Goal: Task Accomplishment & Management: Use online tool/utility

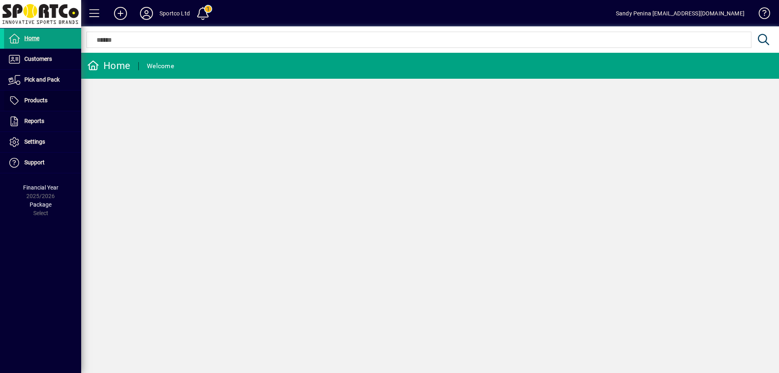
click at [45, 107] on span at bounding box center [42, 100] width 77 height 19
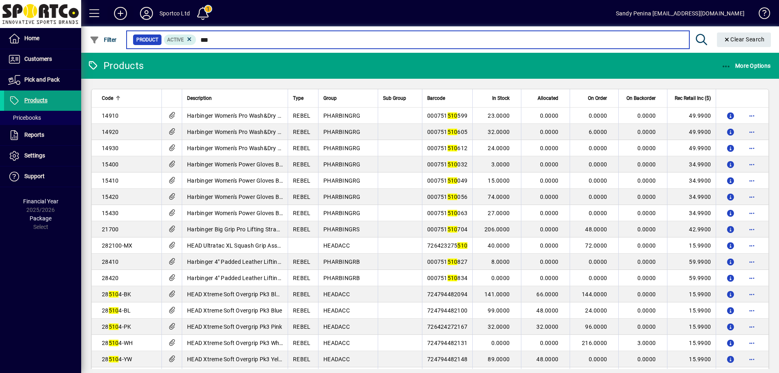
type input "****"
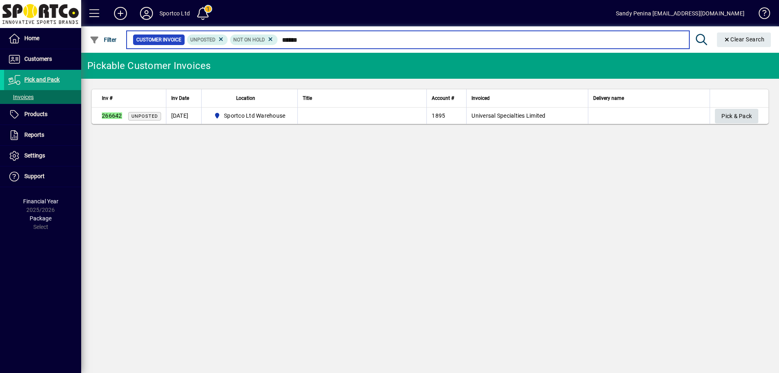
type input "******"
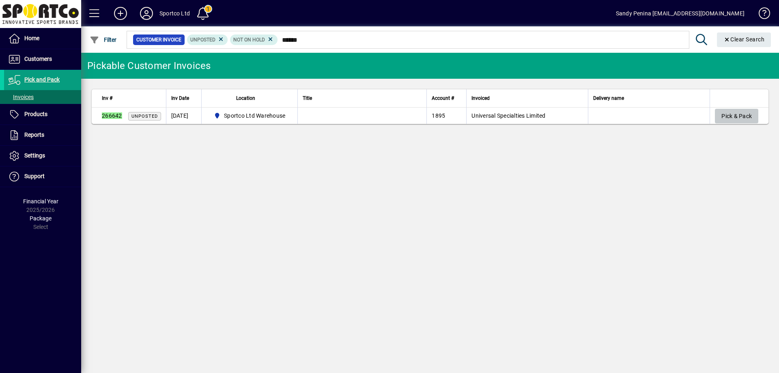
click at [740, 110] on span "Pick & Pack" at bounding box center [736, 116] width 30 height 13
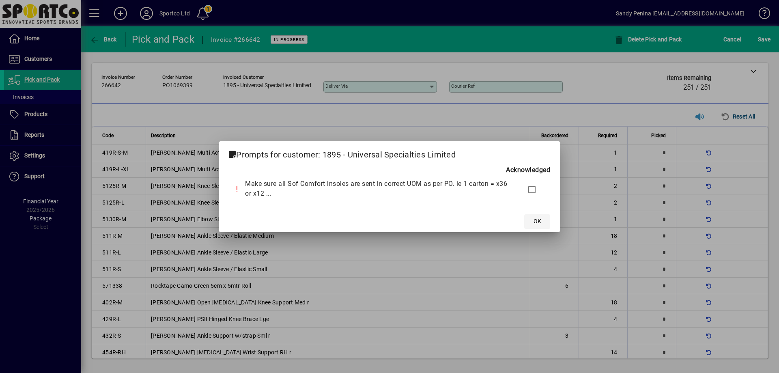
click at [540, 215] on span at bounding box center [537, 221] width 26 height 19
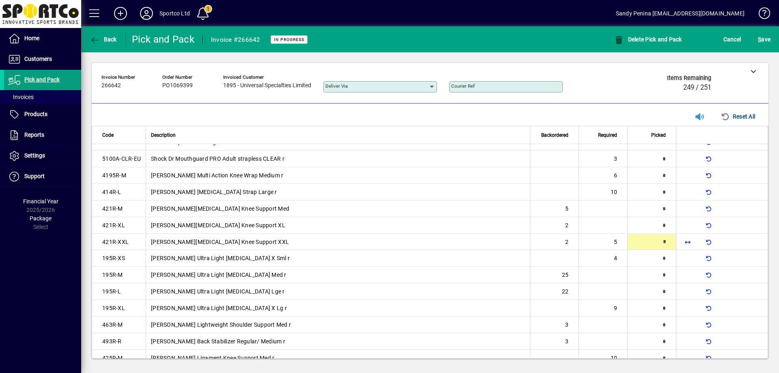
scroll to position [577, 0]
type input "*"
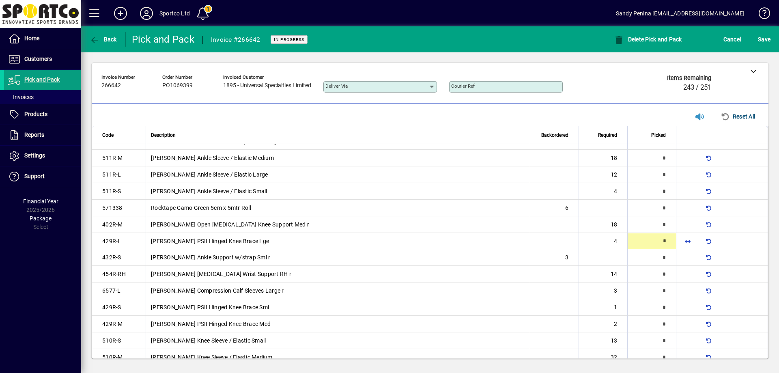
type input "*"
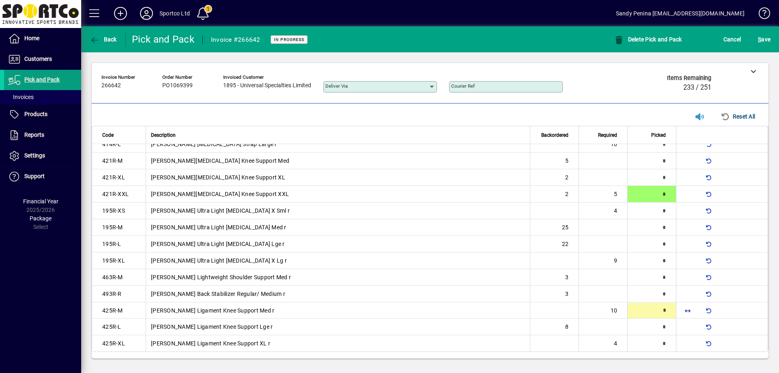
type input "**"
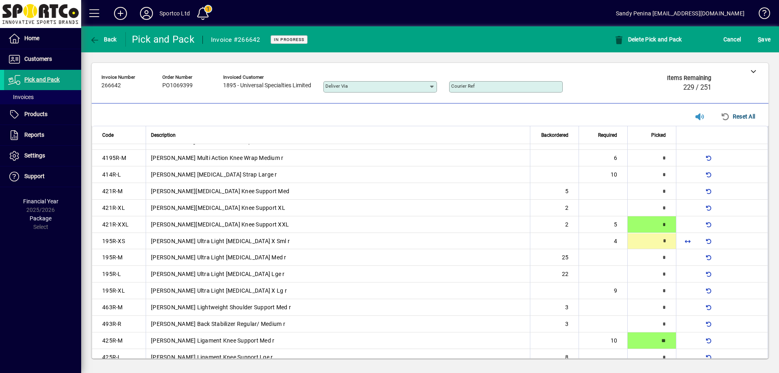
type input "*"
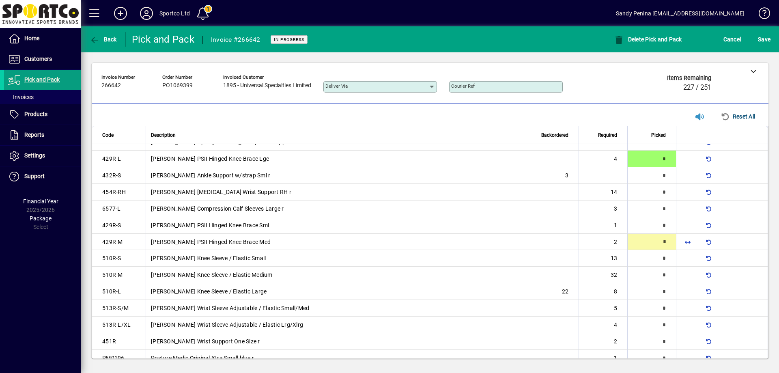
type input "*"
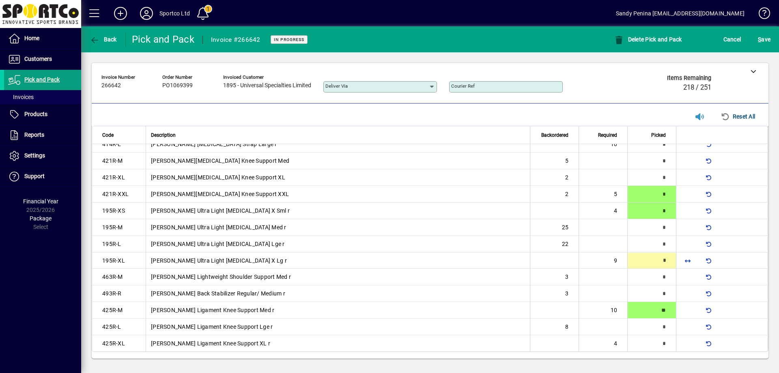
type input "*"
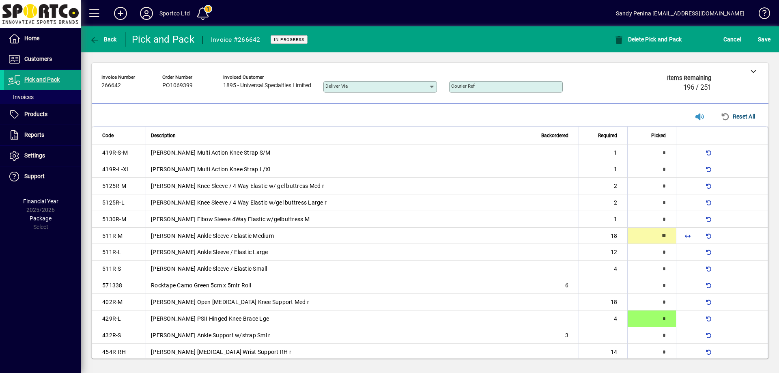
type input "**"
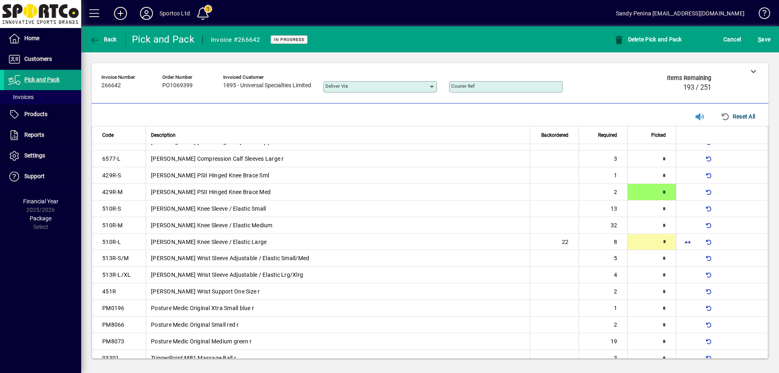
scroll to position [211, 0]
type input "*"
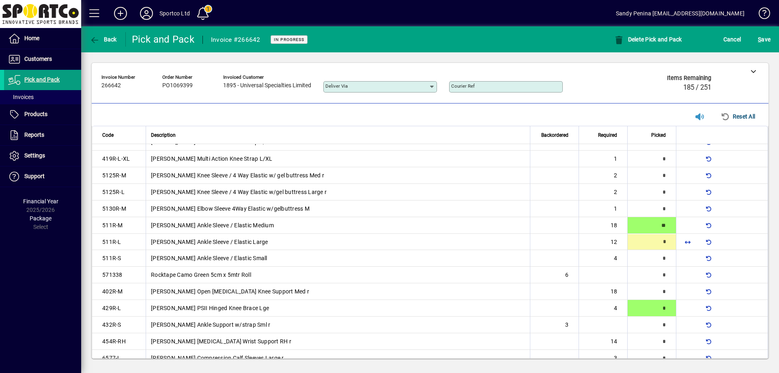
scroll to position [11, 0]
type input "**"
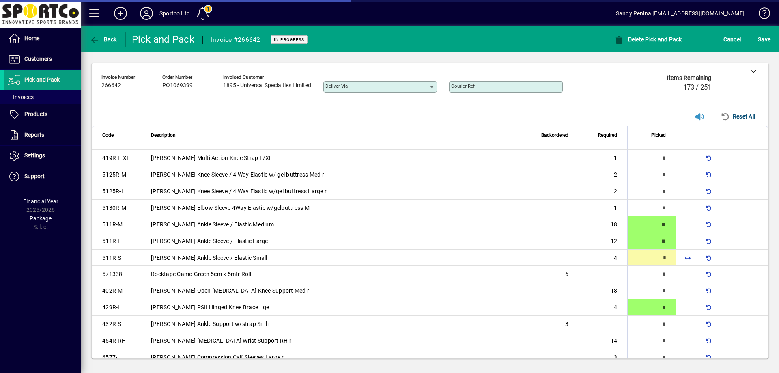
scroll to position [28, 0]
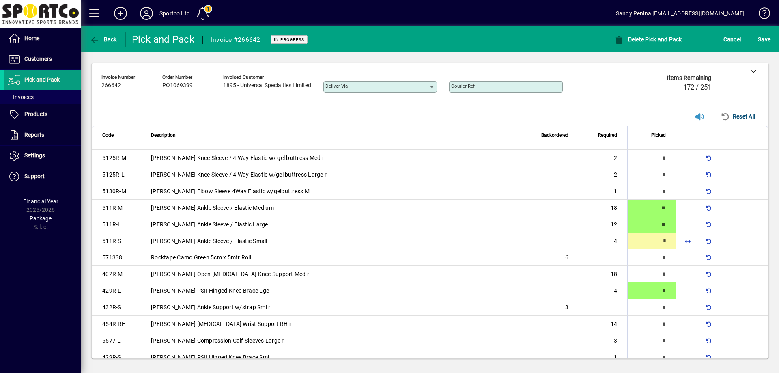
type input "*"
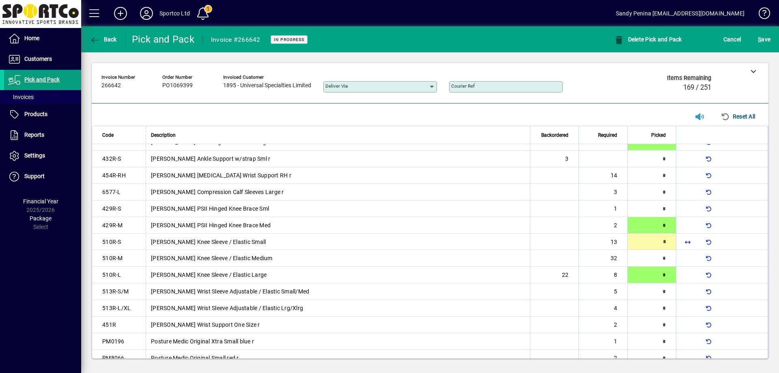
scroll to position [178, 0]
type input "**"
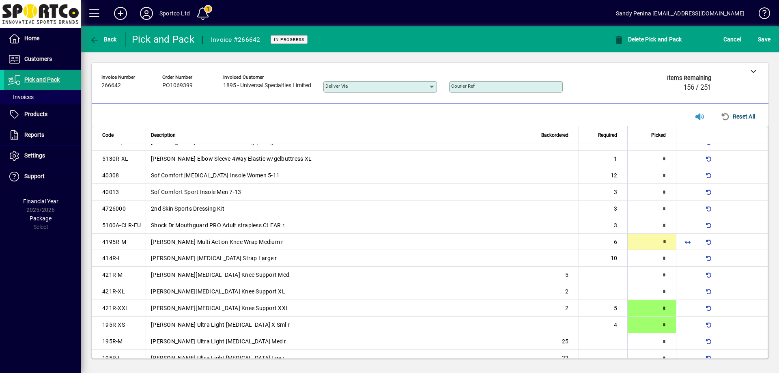
scroll to position [510, 0]
type input "*"
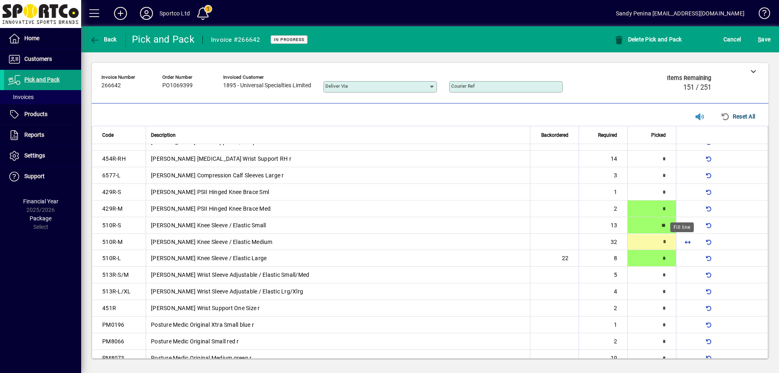
click at [682, 247] on span "button" at bounding box center [687, 241] width 19 height 19
type input "**"
type input "*"
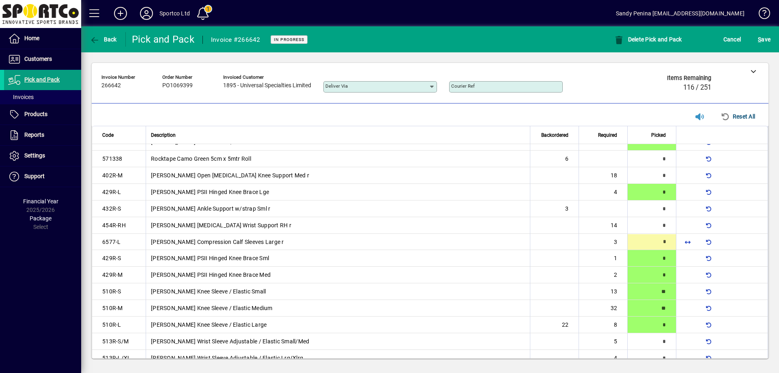
scroll to position [128, 0]
type input "*"
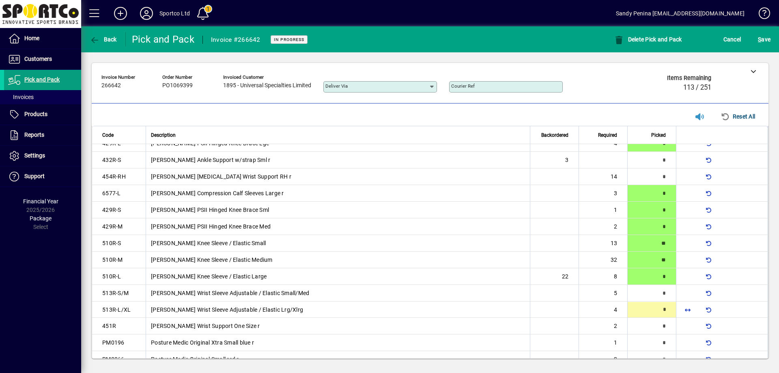
scroll to position [244, 0]
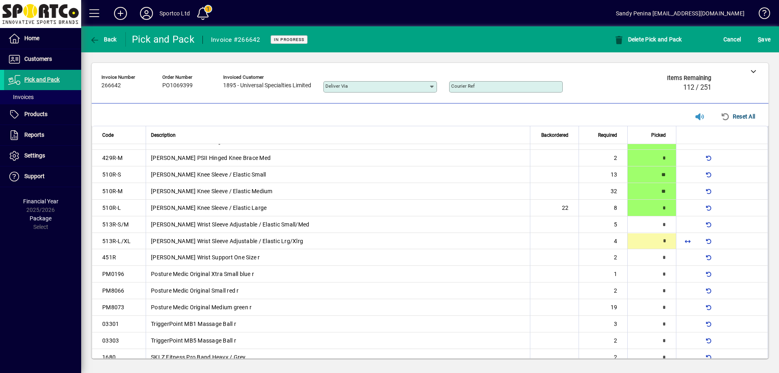
type input "*"
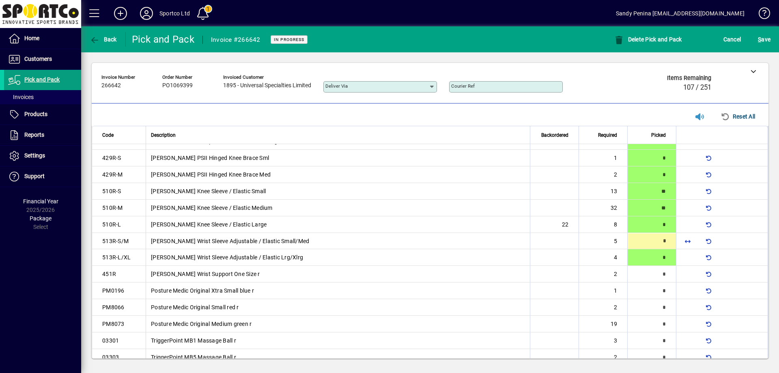
type input "*"
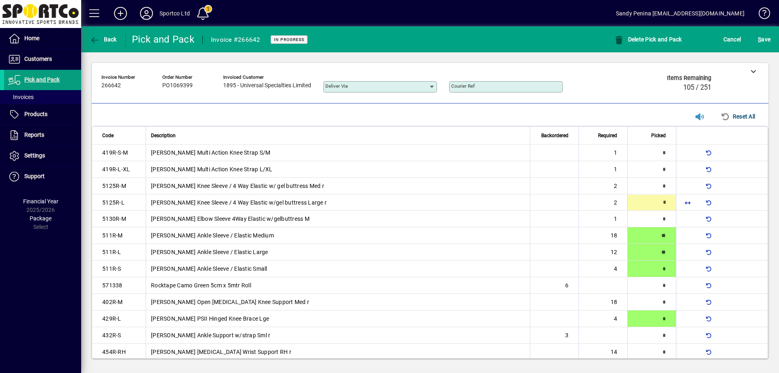
type input "*"
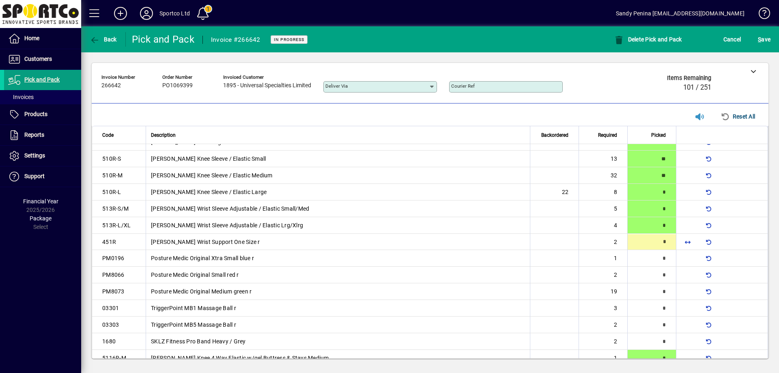
type input "*"
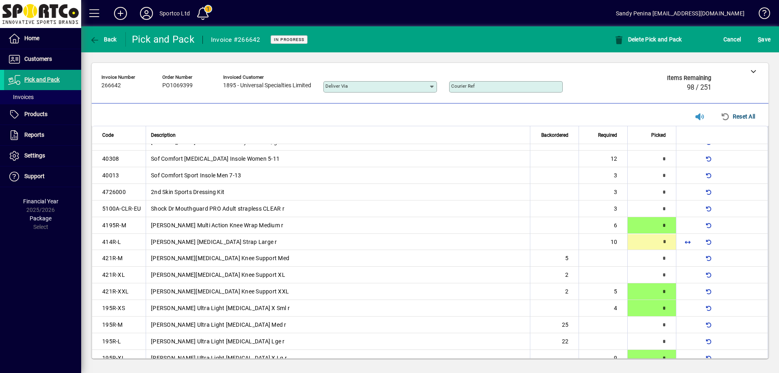
scroll to position [527, 0]
type input "**"
type input "*"
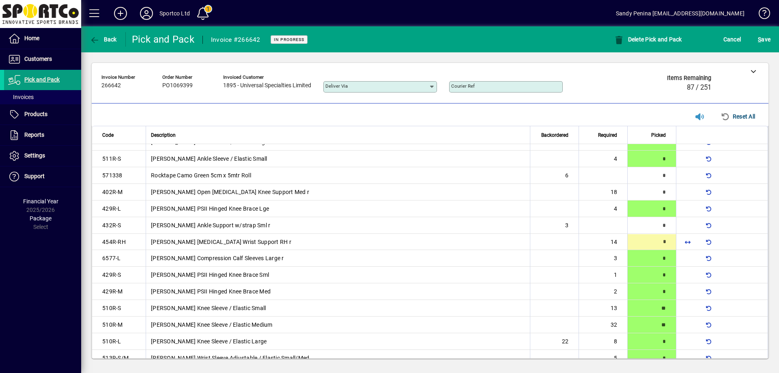
scroll to position [111, 0]
type input "**"
type input "*"
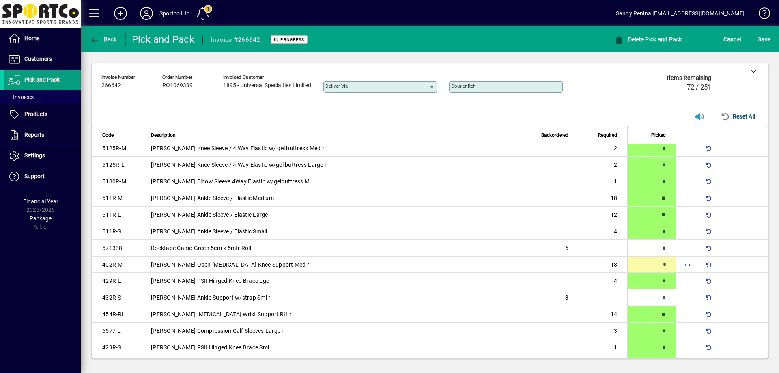
scroll to position [61, 0]
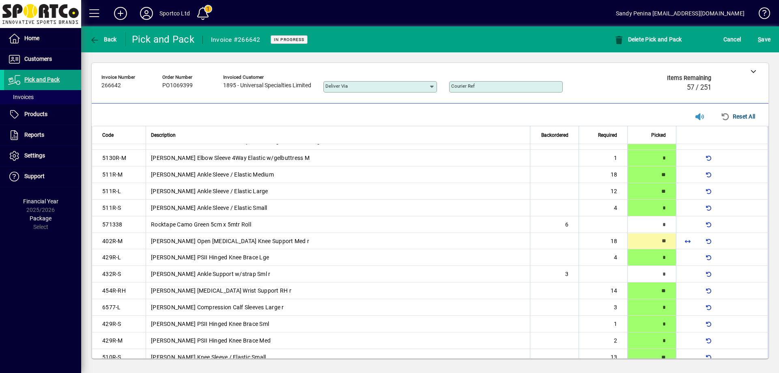
type input "**"
type input "*"
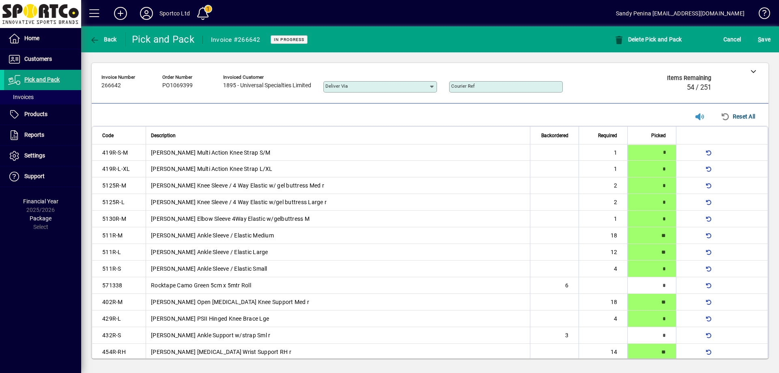
type input "*"
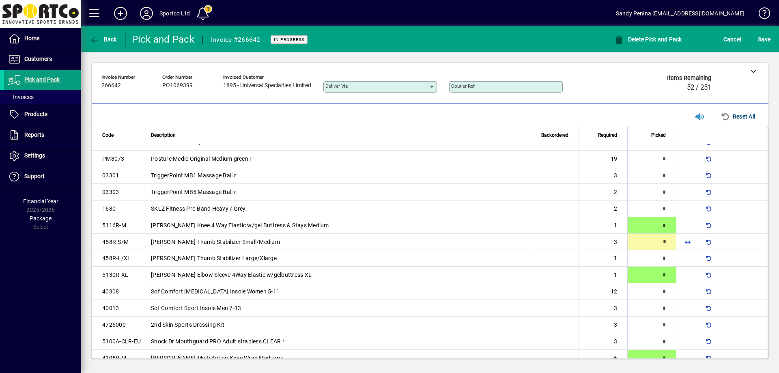
scroll to position [394, 0]
type input "*"
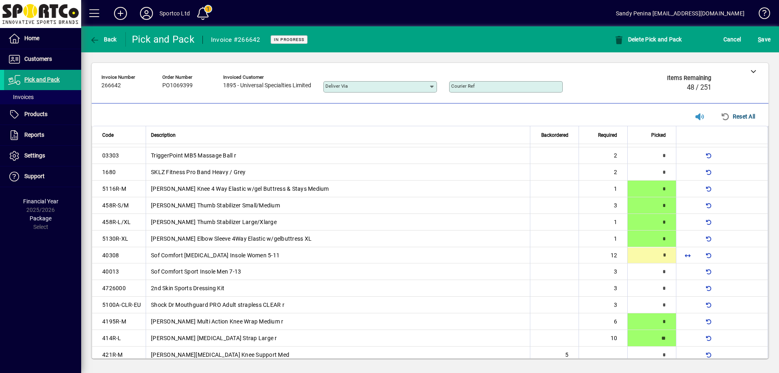
scroll to position [444, 0]
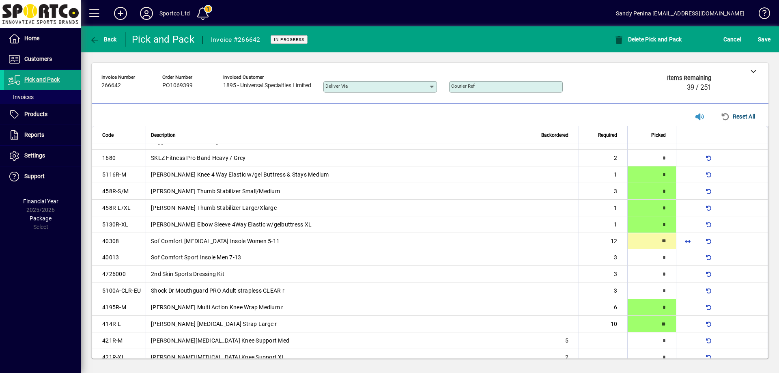
type input "**"
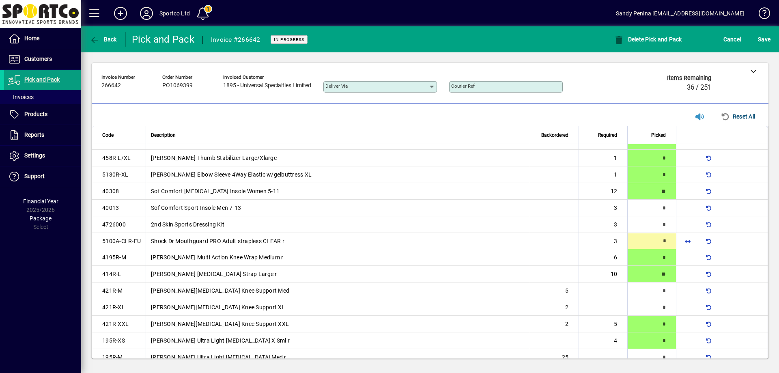
type input "*"
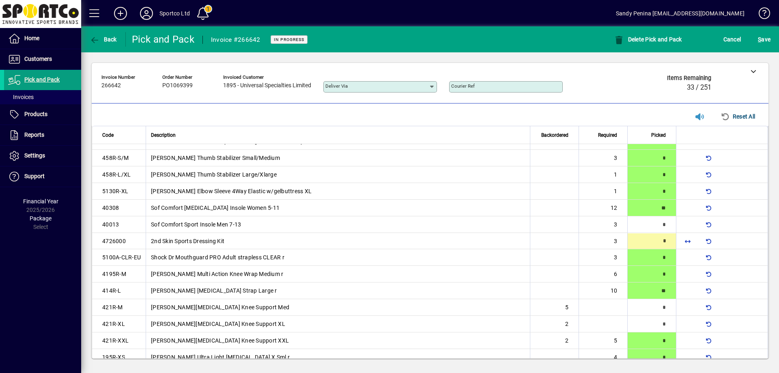
type input "*"
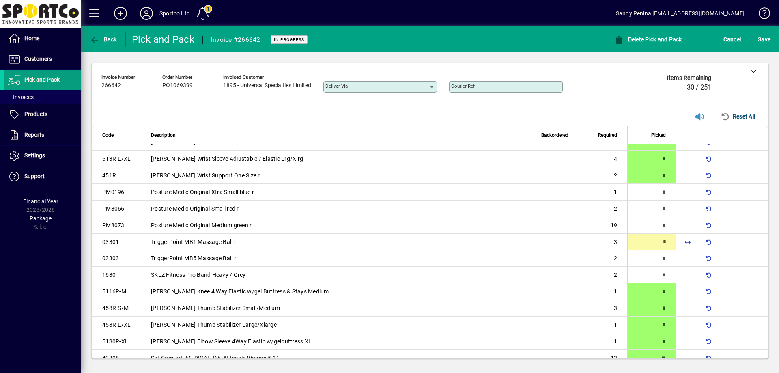
scroll to position [327, 0]
type input "*"
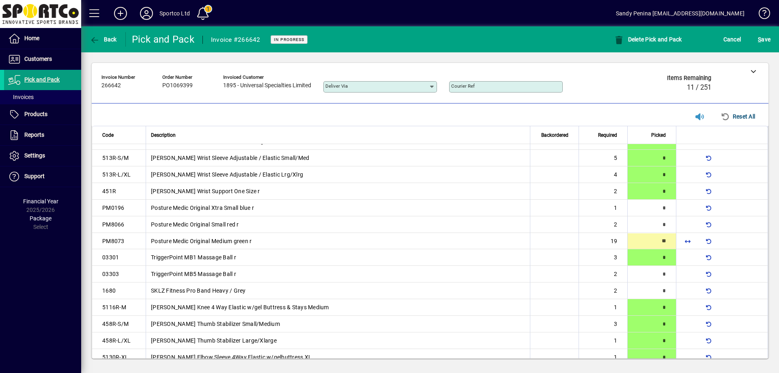
type input "**"
type input "*"
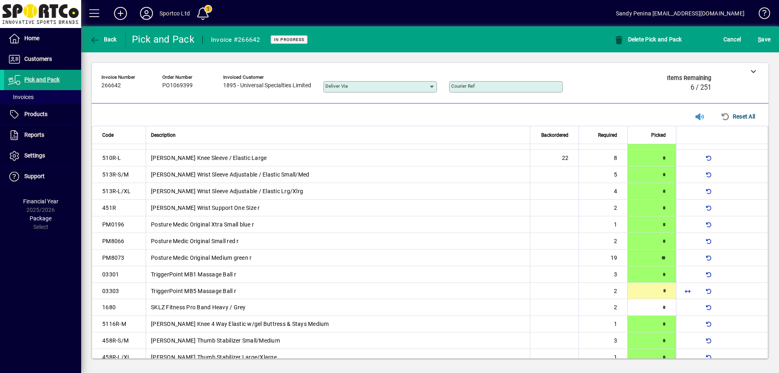
type input "*"
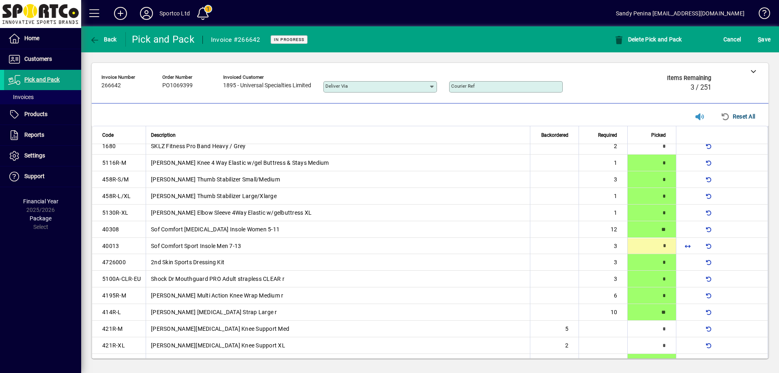
scroll to position [460, 0]
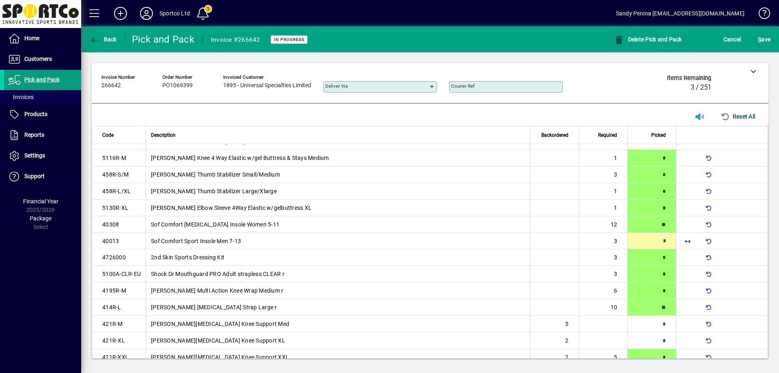
type input "*"
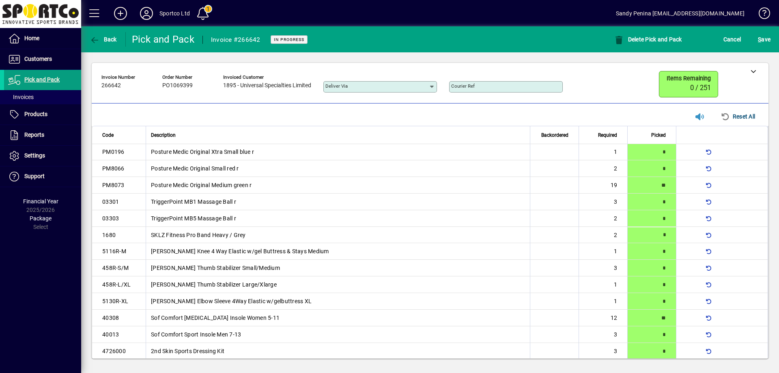
scroll to position [361, 0]
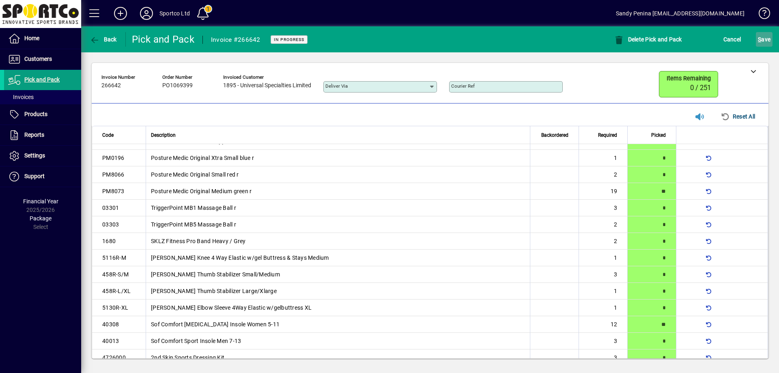
click at [765, 39] on span "S ave" at bounding box center [764, 39] width 13 height 13
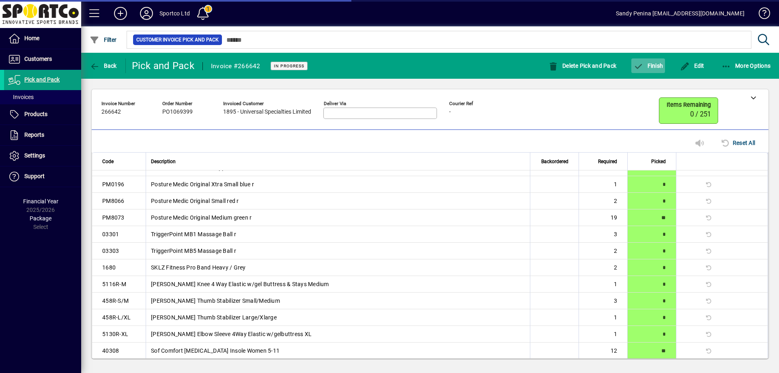
click at [647, 62] on button "Finish" at bounding box center [648, 65] width 34 height 15
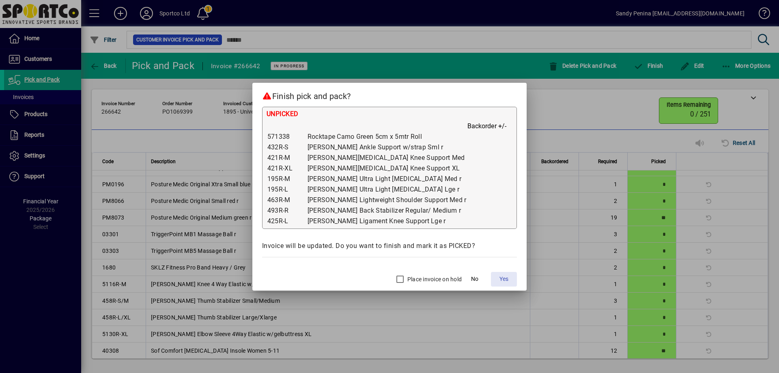
click at [499, 278] on span "Yes" at bounding box center [503, 279] width 9 height 9
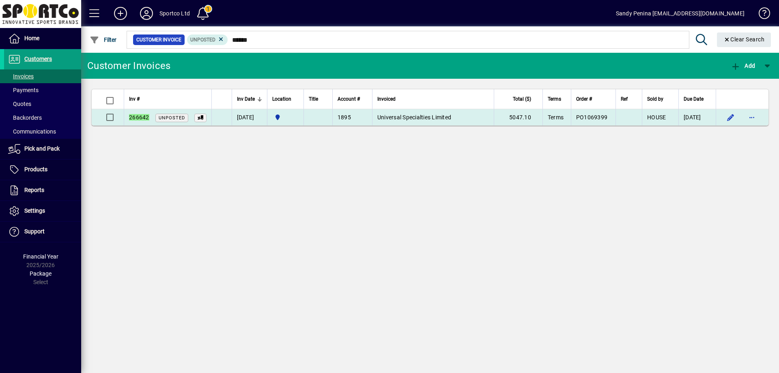
type input "******"
click at [761, 120] on td at bounding box center [742, 117] width 53 height 16
click at [757, 116] on span "button" at bounding box center [751, 116] width 19 height 19
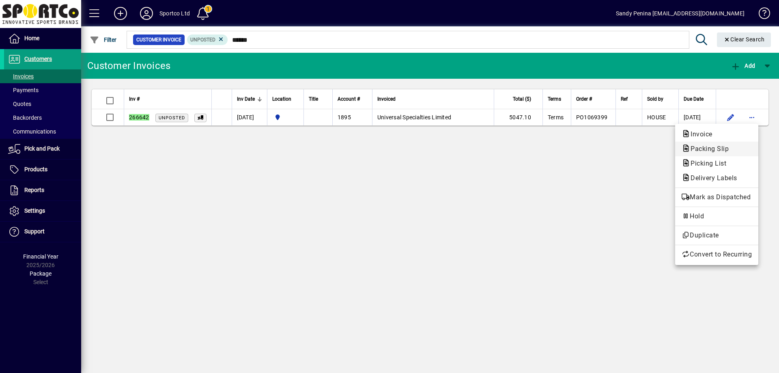
click at [722, 150] on span "Packing Slip" at bounding box center [706, 149] width 51 height 8
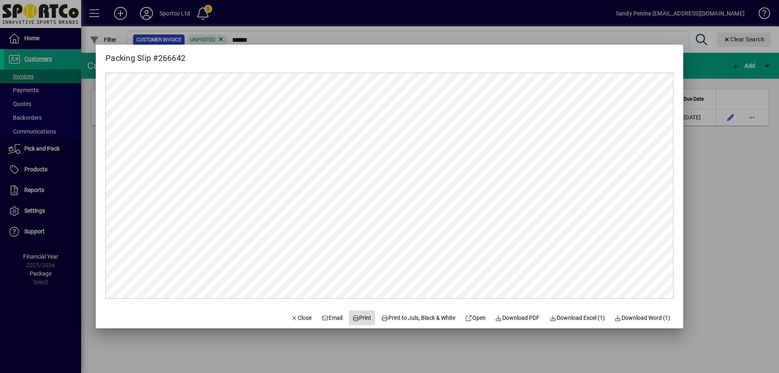
click at [355, 321] on span "Print" at bounding box center [361, 318] width 19 height 9
click at [294, 319] on span "Close" at bounding box center [301, 318] width 21 height 9
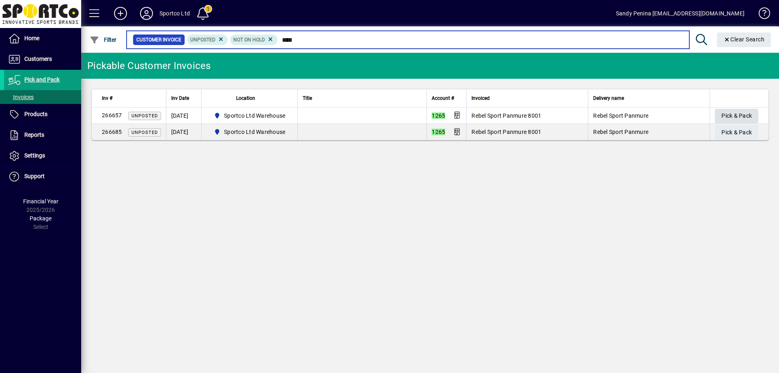
type input "****"
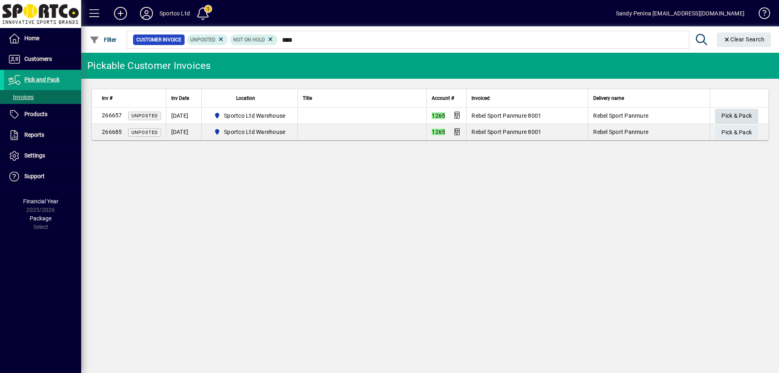
click at [745, 111] on span "Pick & Pack" at bounding box center [736, 115] width 30 height 13
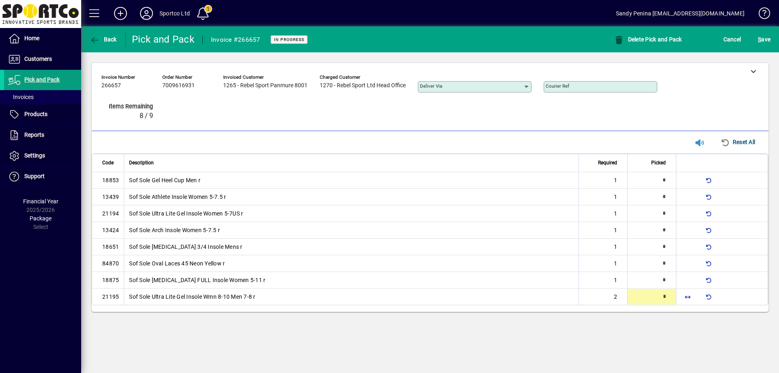
type input "*"
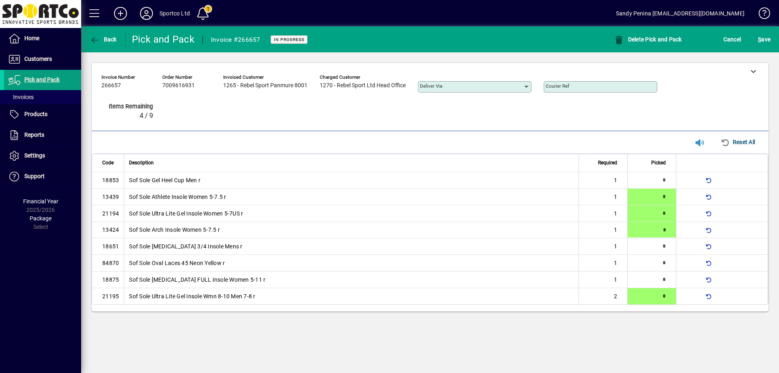
type input "*"
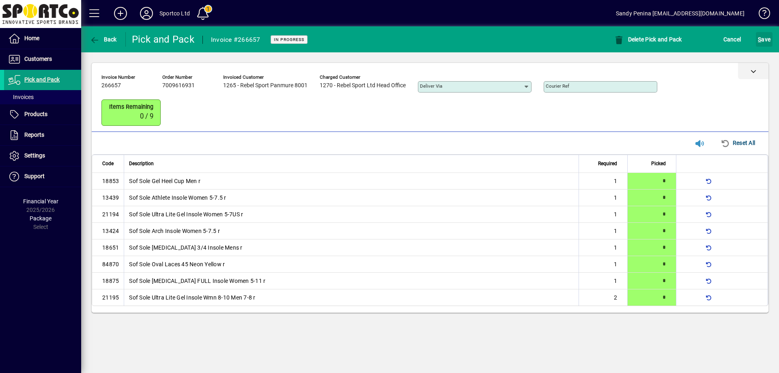
drag, startPoint x: 763, startPoint y: 39, endPoint x: 750, endPoint y: 65, distance: 28.7
click at [763, 38] on span "S ave" at bounding box center [764, 39] width 13 height 13
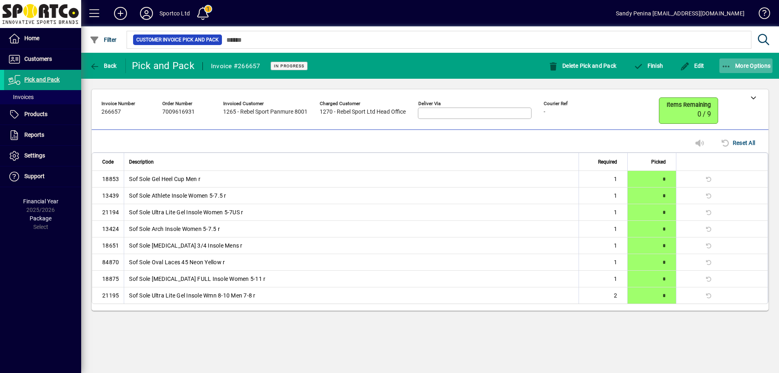
click at [732, 69] on span "button" at bounding box center [746, 65] width 54 height 19
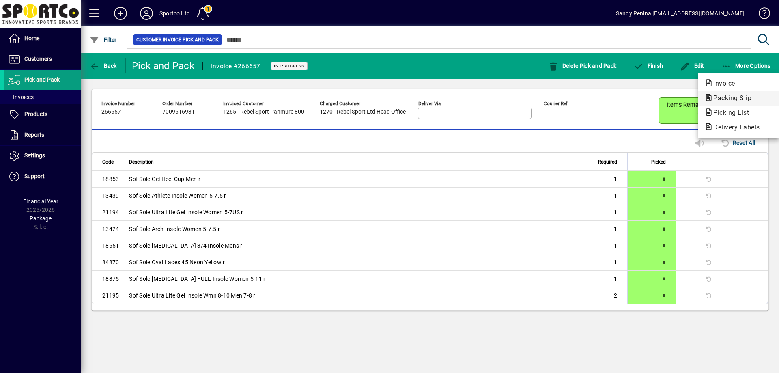
click at [714, 95] on span "Packing Slip" at bounding box center [729, 98] width 51 height 8
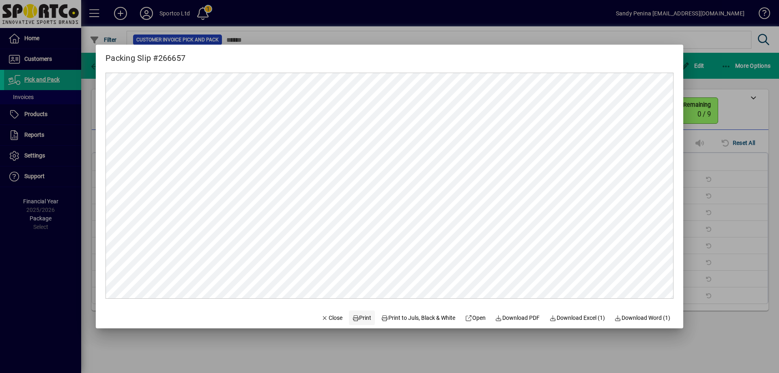
click at [363, 319] on span "Print" at bounding box center [361, 318] width 19 height 9
click at [335, 318] on span "button" at bounding box center [332, 317] width 28 height 19
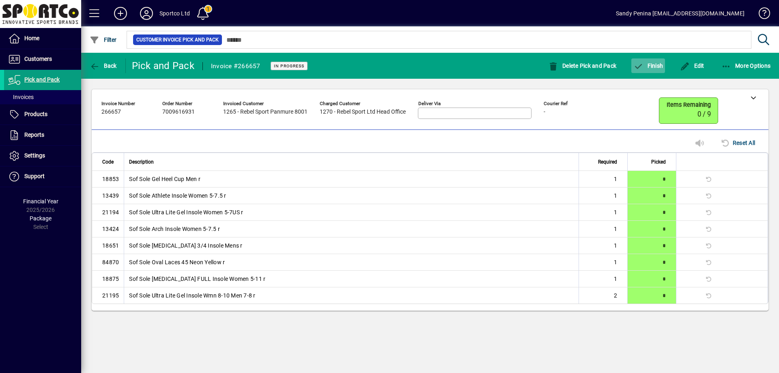
click at [649, 70] on span "button" at bounding box center [648, 65] width 34 height 19
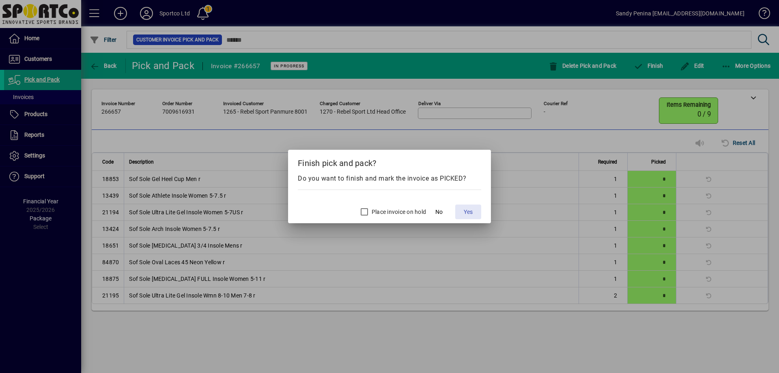
click at [457, 209] on span at bounding box center [468, 211] width 26 height 19
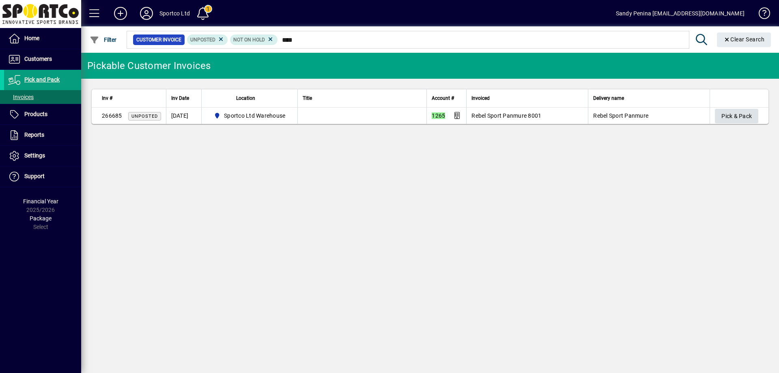
type input "****"
click at [733, 111] on span "Pick & Pack" at bounding box center [736, 116] width 30 height 13
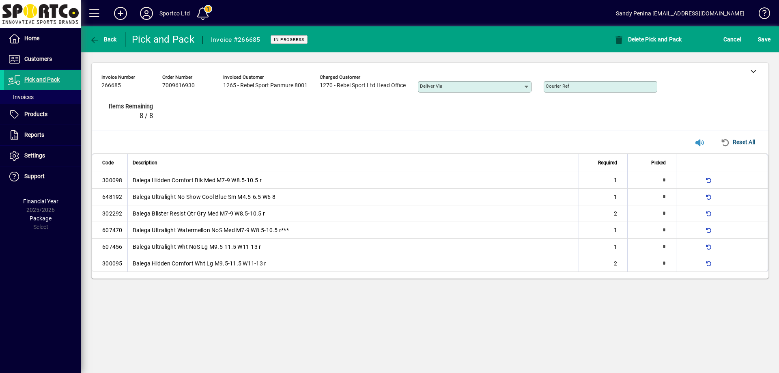
type input "*"
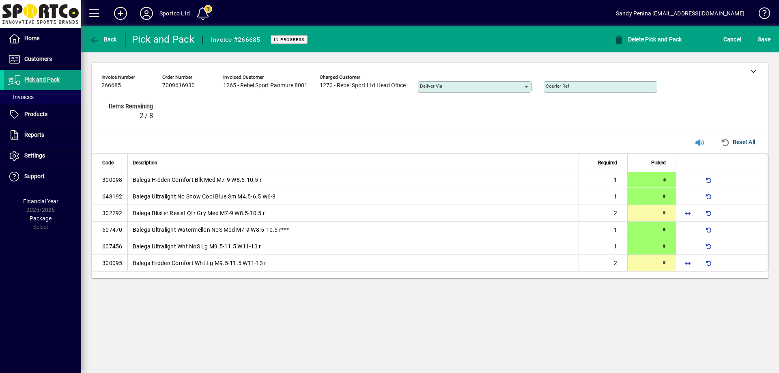
type input "*"
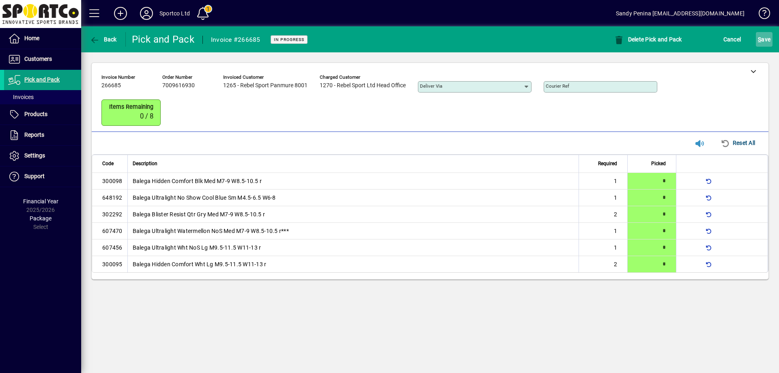
click at [773, 35] on div "S ave" at bounding box center [764, 39] width 30 height 15
click at [765, 41] on span "S ave" at bounding box center [764, 39] width 13 height 13
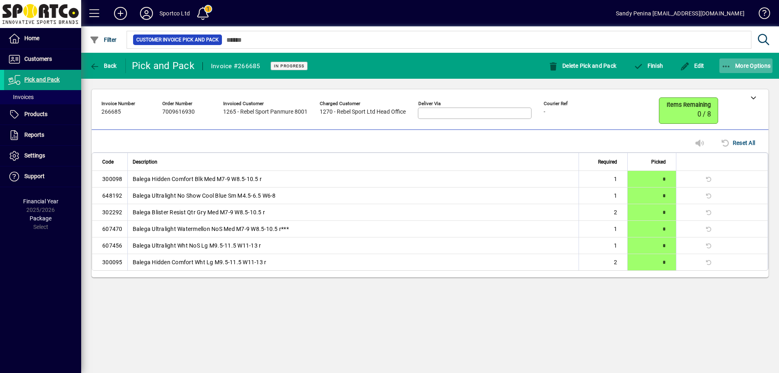
click at [728, 65] on icon "button" at bounding box center [726, 66] width 10 height 8
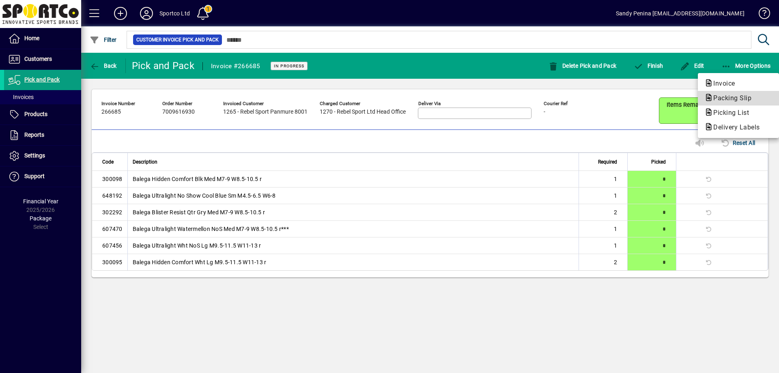
click at [726, 102] on span "Packing Slip" at bounding box center [738, 98] width 68 height 10
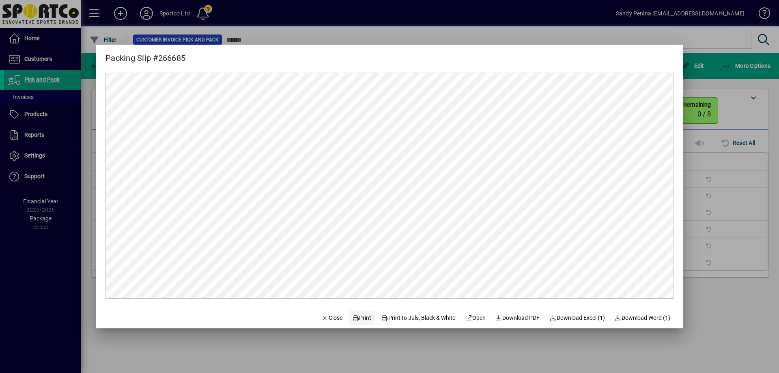
click at [359, 316] on span "Print" at bounding box center [361, 318] width 19 height 9
click at [325, 314] on span "Close" at bounding box center [331, 318] width 21 height 9
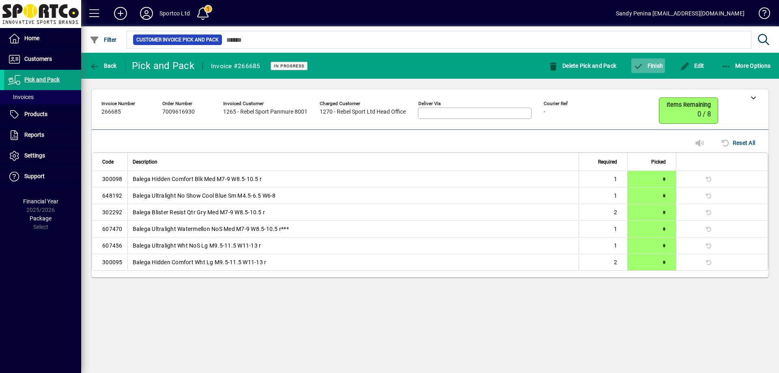
click at [656, 62] on span "button" at bounding box center [648, 65] width 34 height 19
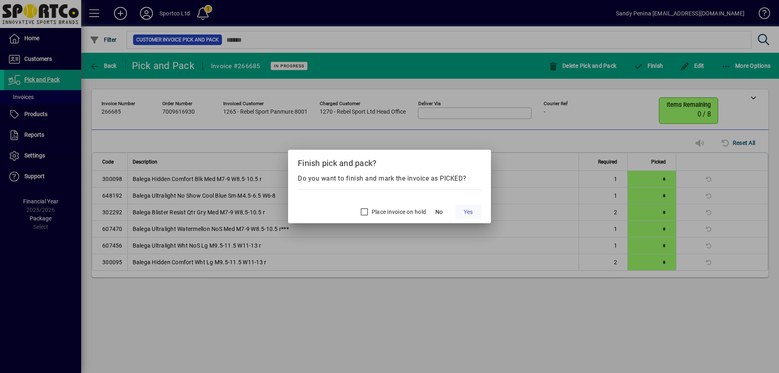
click at [471, 208] on span "Yes" at bounding box center [468, 212] width 9 height 9
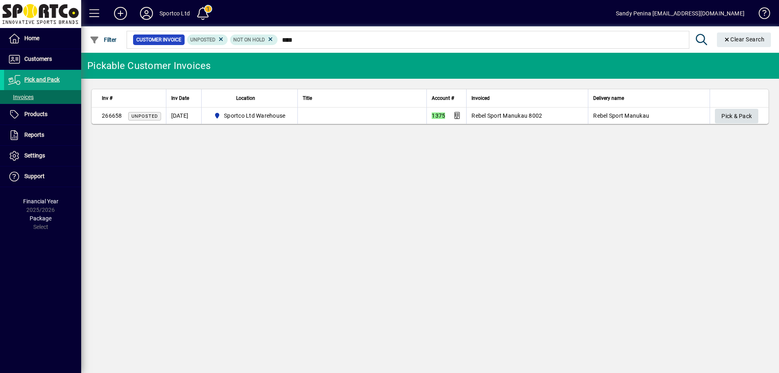
type input "****"
click at [726, 108] on span "button" at bounding box center [736, 115] width 43 height 19
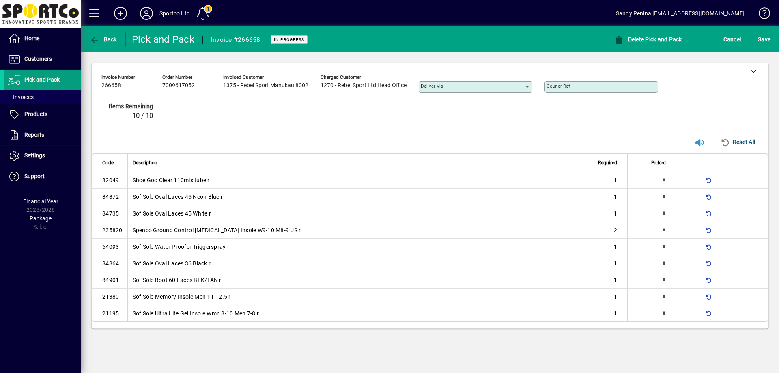
type input "*"
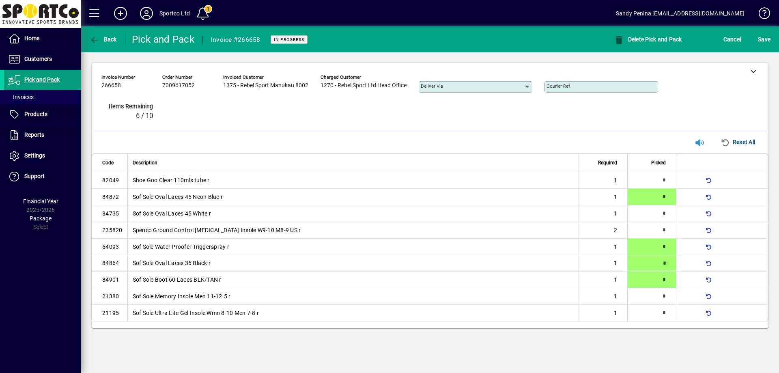
type input "*"
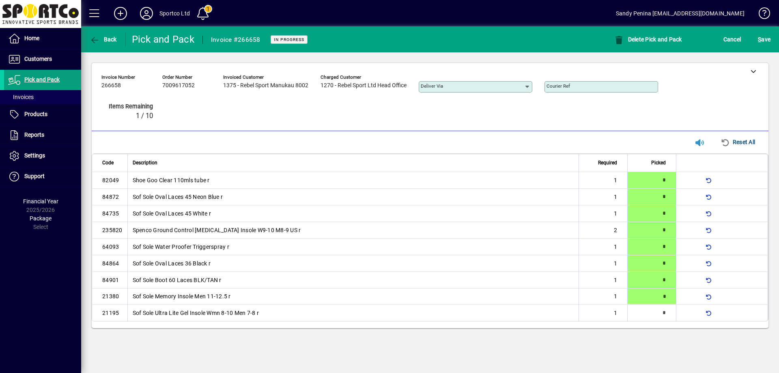
type input "*"
drag, startPoint x: 768, startPoint y: 37, endPoint x: 755, endPoint y: 24, distance: 18.1
click at [769, 39] on span "S ave" at bounding box center [764, 39] width 13 height 13
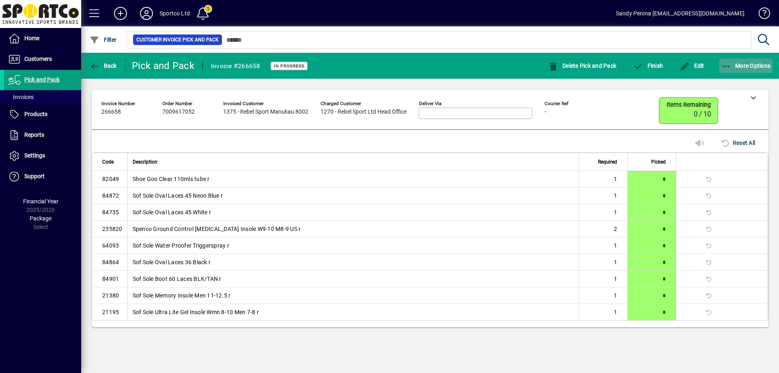
click at [729, 69] on icon "button" at bounding box center [726, 66] width 10 height 8
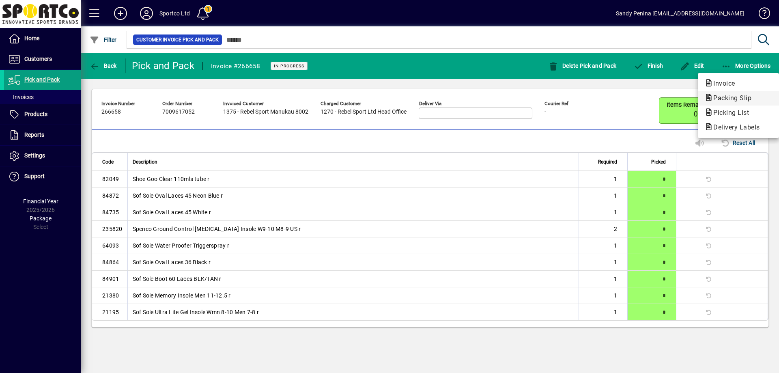
click at [730, 100] on span "Packing Slip" at bounding box center [729, 98] width 51 height 8
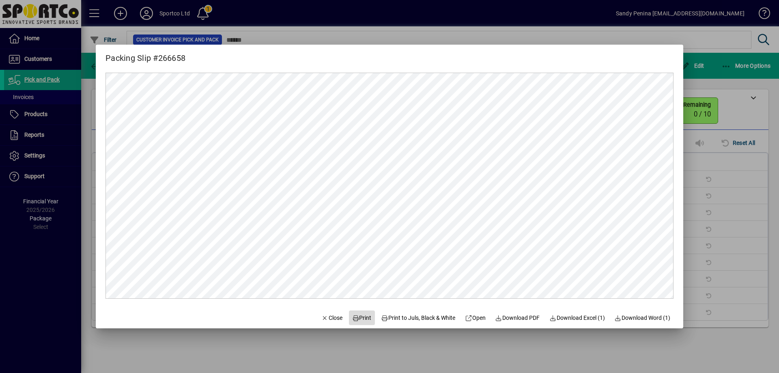
click at [355, 315] on span "Print" at bounding box center [361, 318] width 19 height 9
click at [327, 320] on span "Close" at bounding box center [331, 318] width 21 height 9
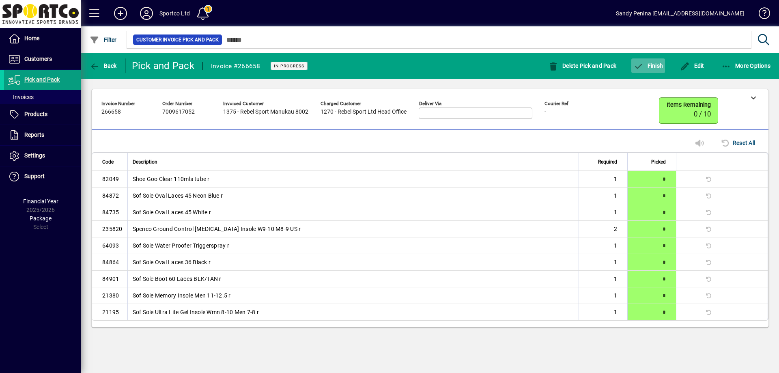
click at [660, 73] on span "button" at bounding box center [648, 65] width 34 height 19
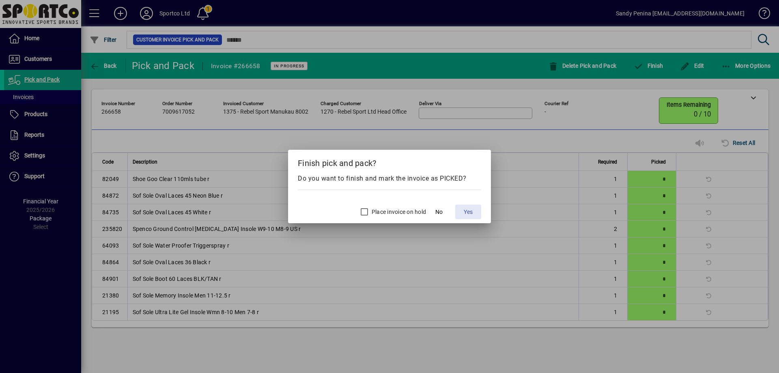
click at [458, 210] on span at bounding box center [468, 211] width 26 height 19
